Goal: Check status: Check status

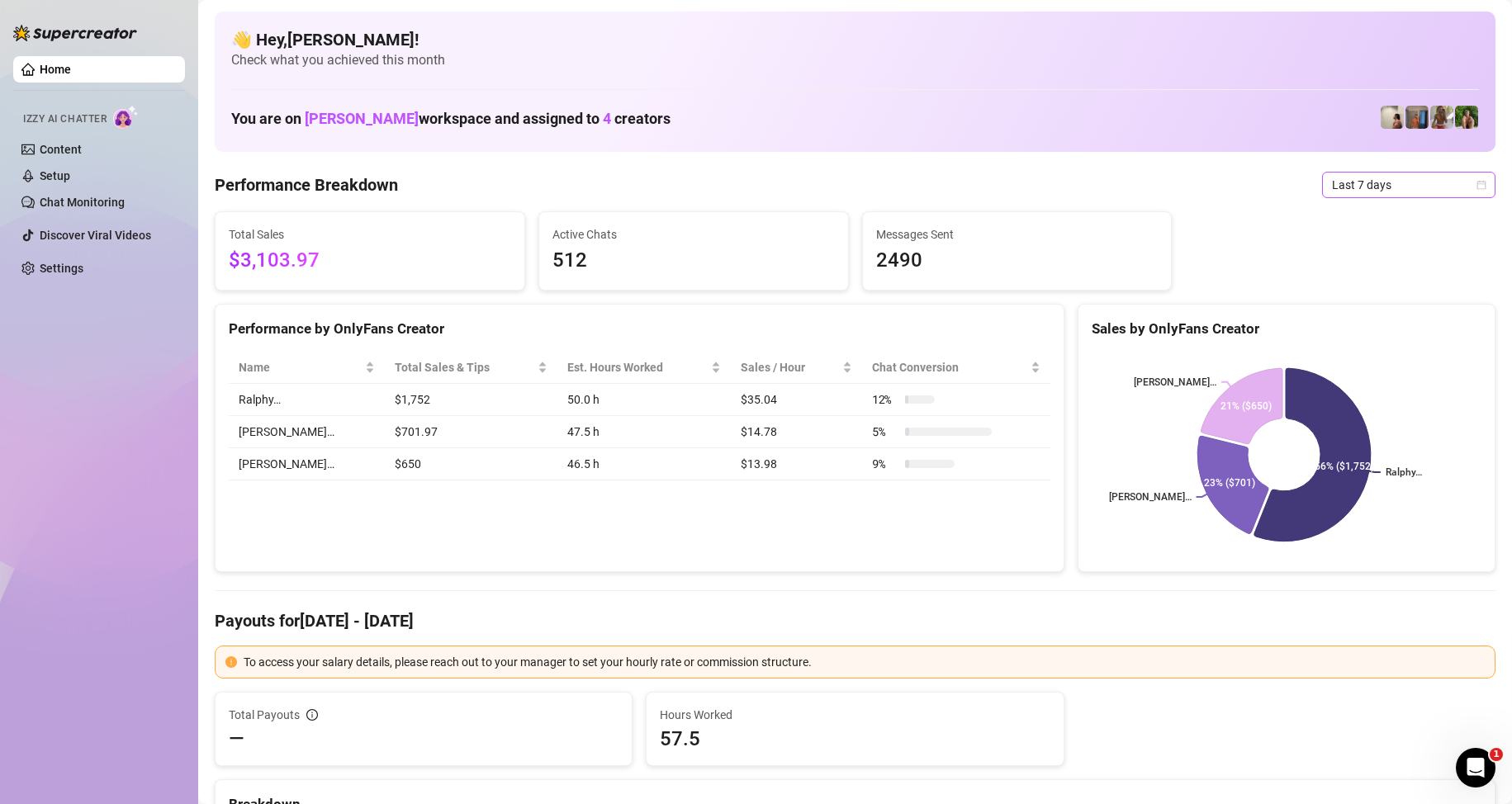
click at [1403, 174] on span "Last 7 days" at bounding box center [1409, 184] width 153 height 25
click at [1365, 315] on div "Custom date" at bounding box center [1395, 323] width 147 height 18
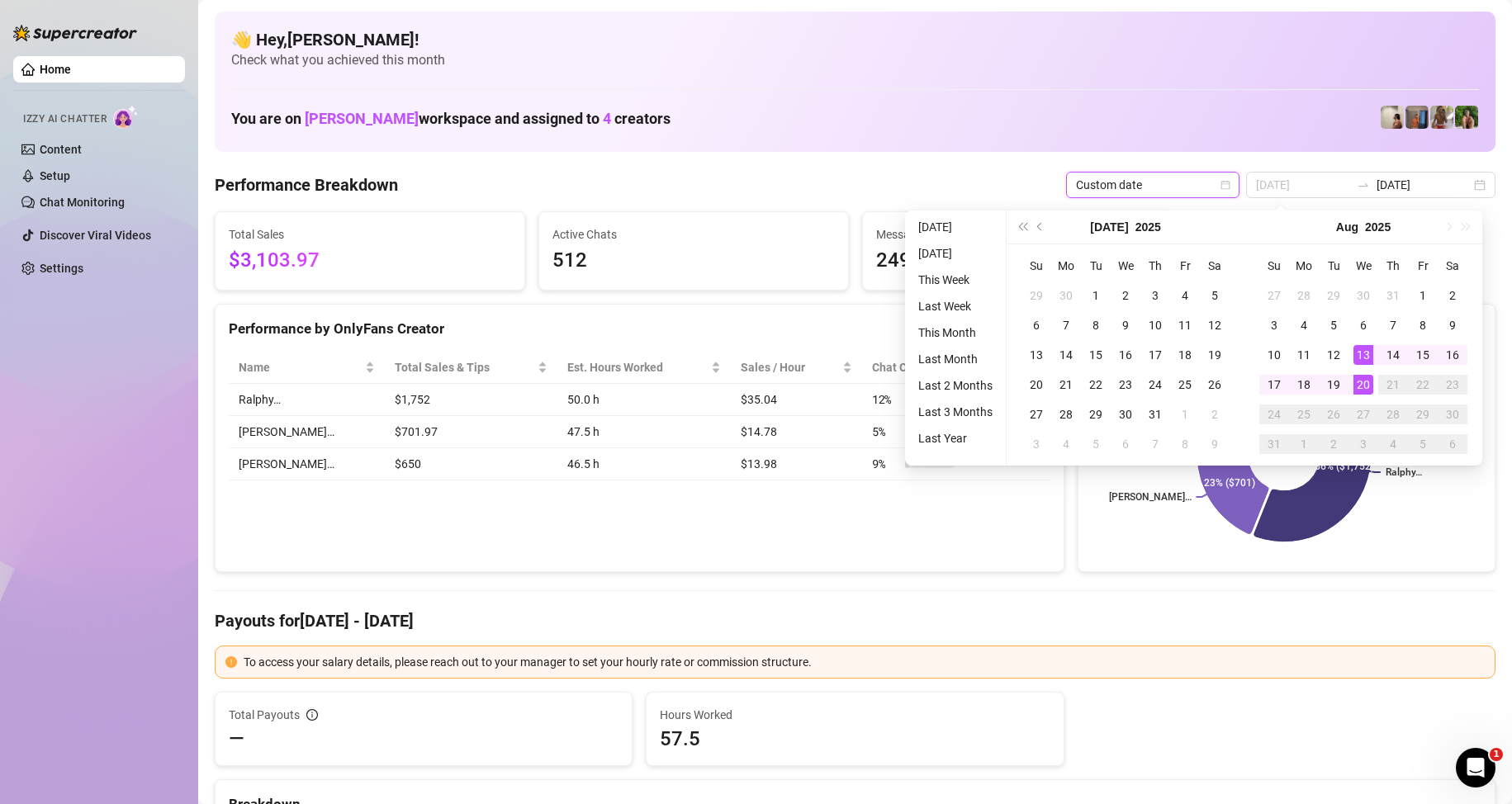
type input "[DATE]"
click at [1356, 381] on div "20" at bounding box center [1363, 384] width 20 height 20
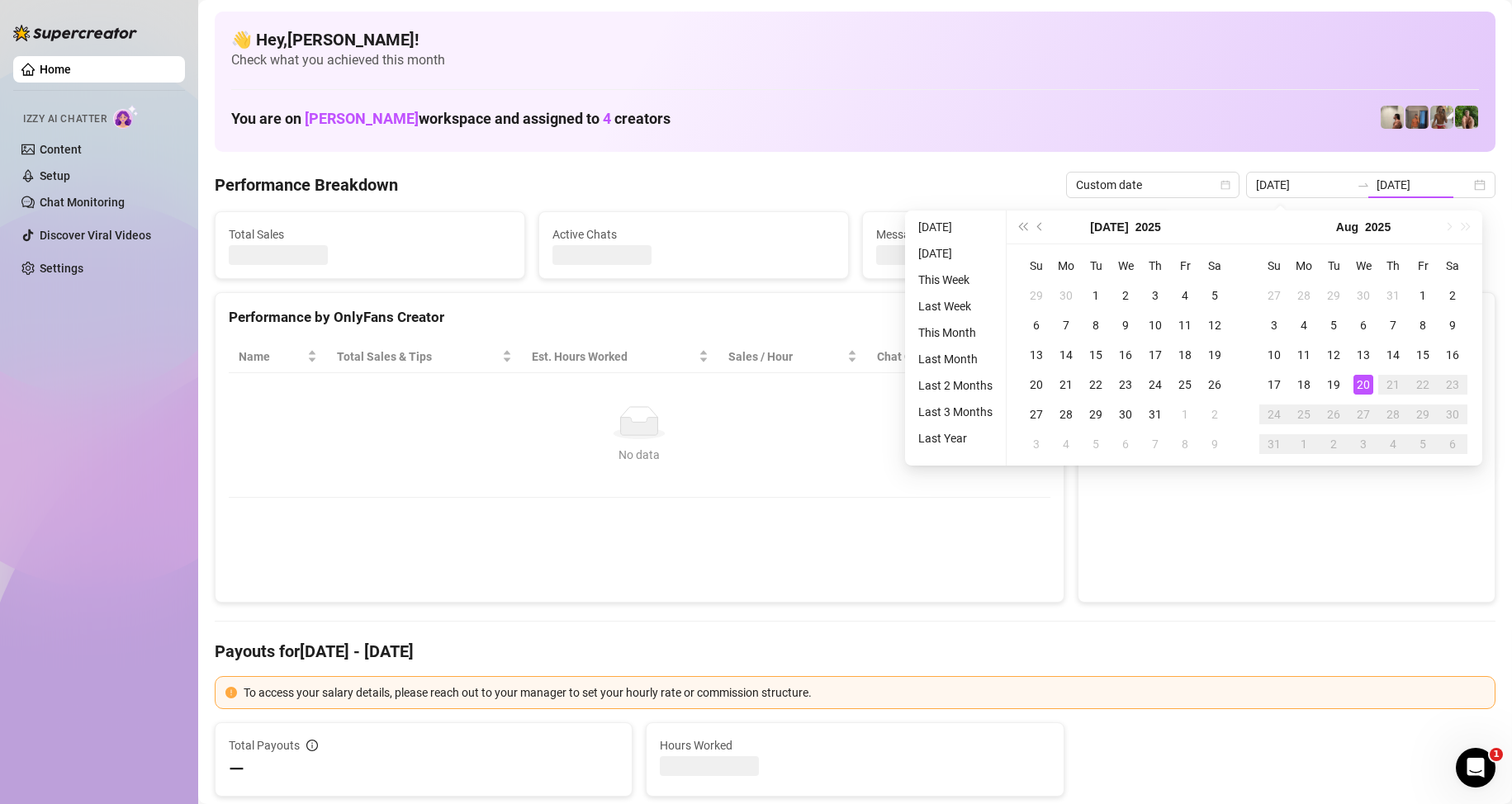
type input "[DATE]"
